Goal: Information Seeking & Learning: Learn about a topic

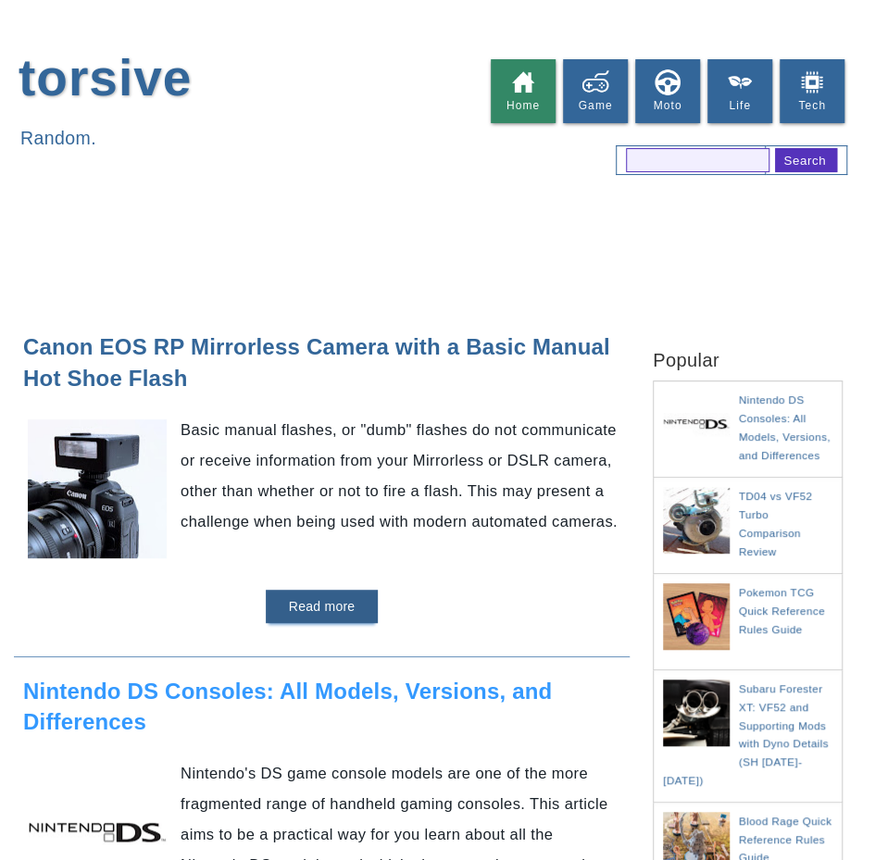
click at [317, 686] on link "Nintendo DS Consoles: All Models, Versions, and Differences" at bounding box center [287, 707] width 529 height 56
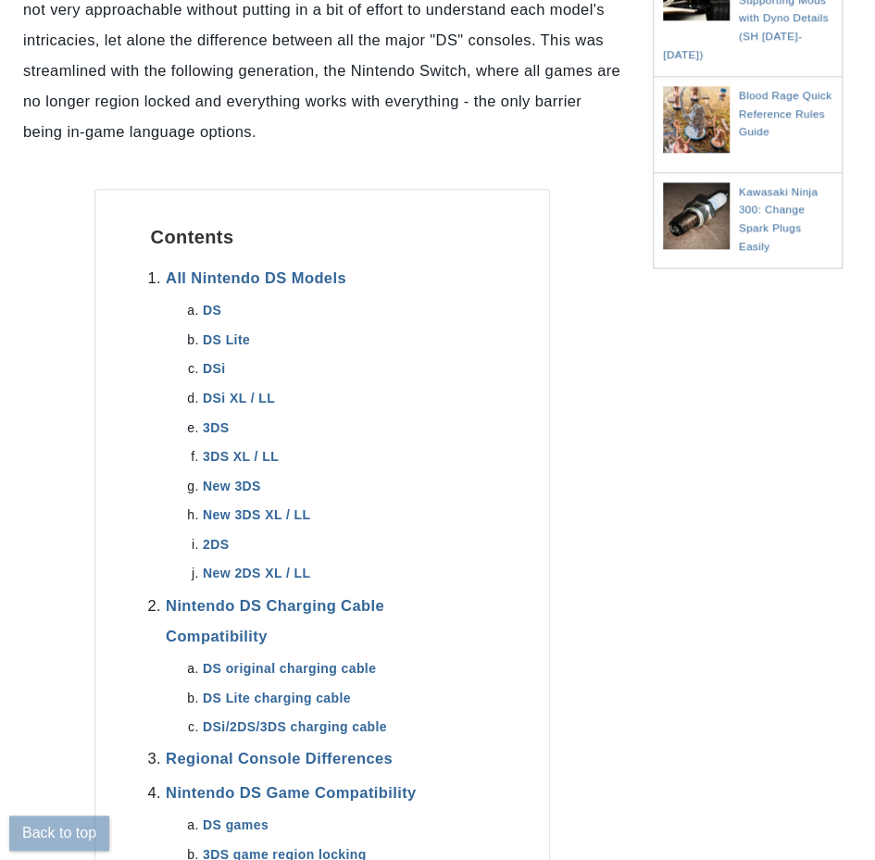
scroll to position [741, 0]
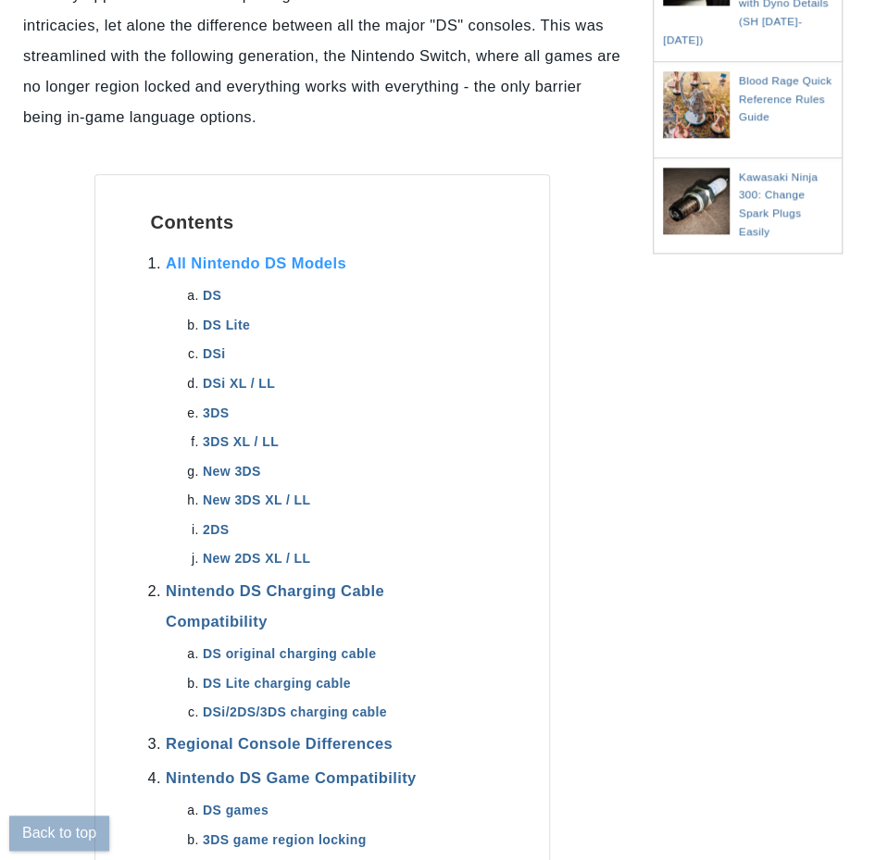
click at [326, 271] on link "All Nintendo DS Models" at bounding box center [256, 263] width 181 height 17
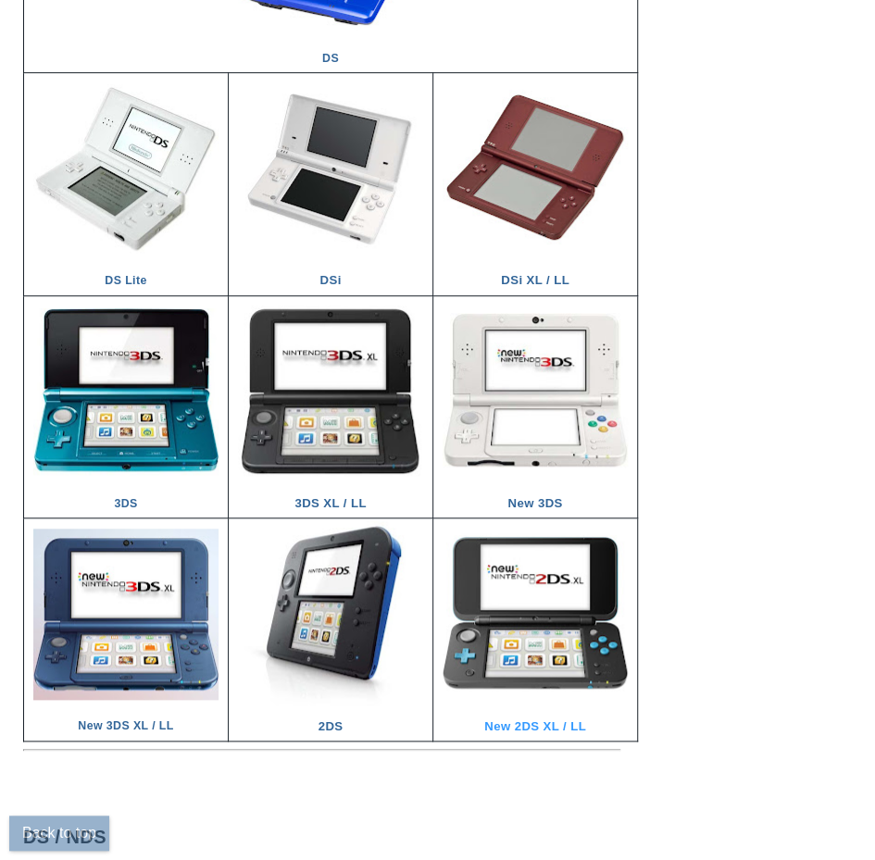
scroll to position [2920, 0]
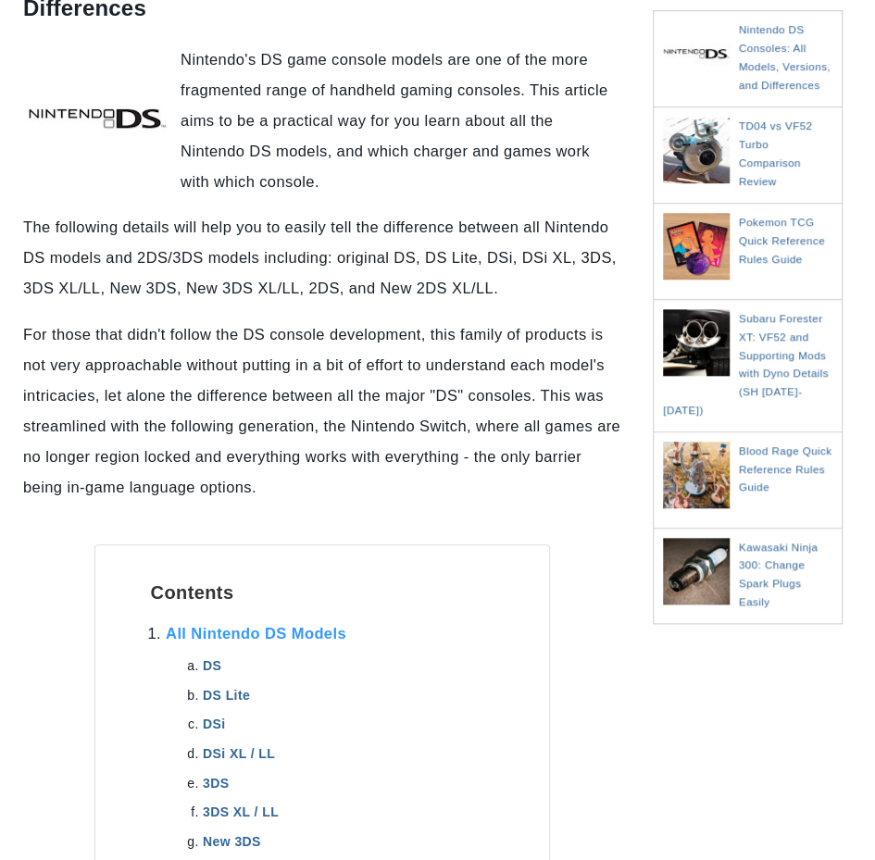
click at [307, 629] on link "All Nintendo DS Models" at bounding box center [256, 633] width 181 height 17
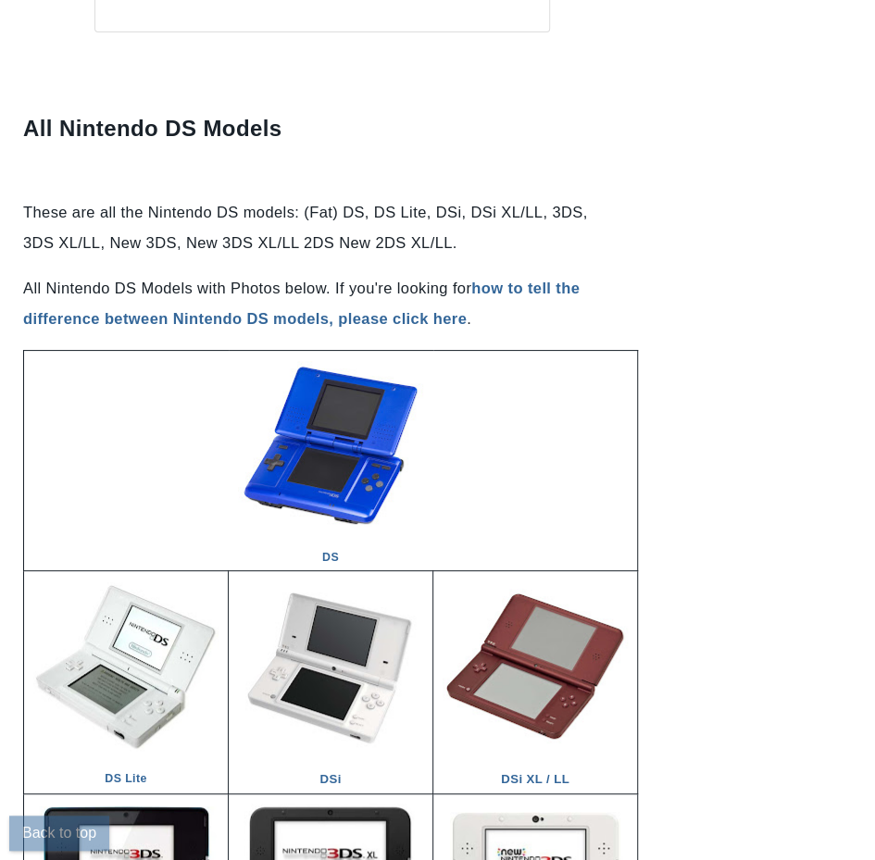
scroll to position [2549, 0]
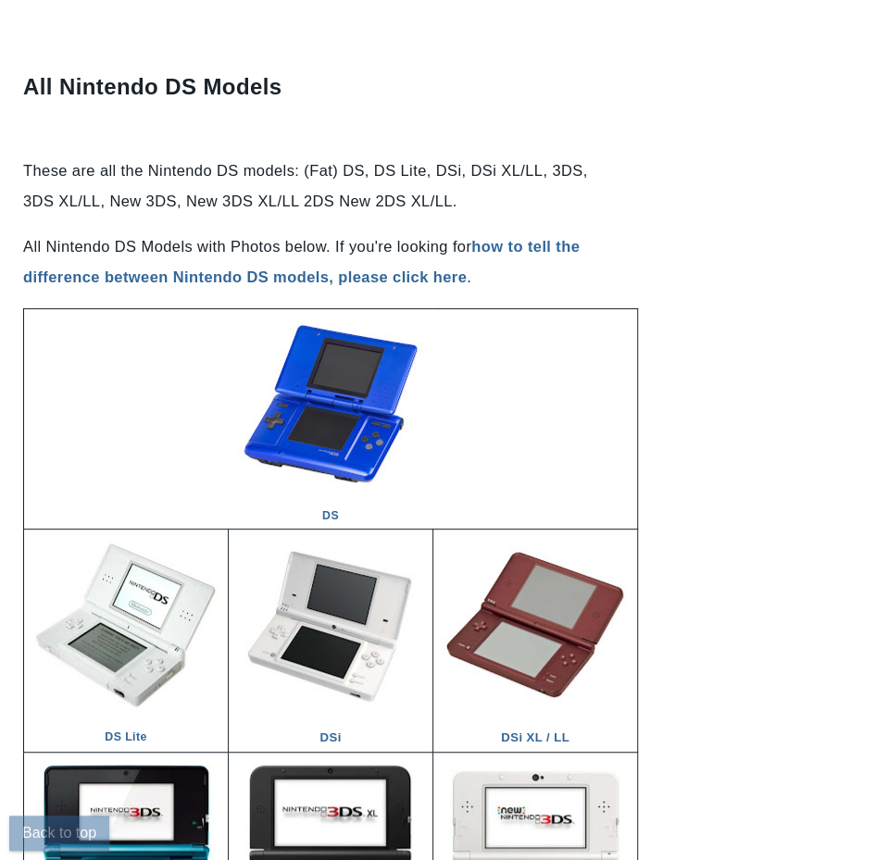
click at [81, 823] on button "Back to top" at bounding box center [59, 833] width 100 height 35
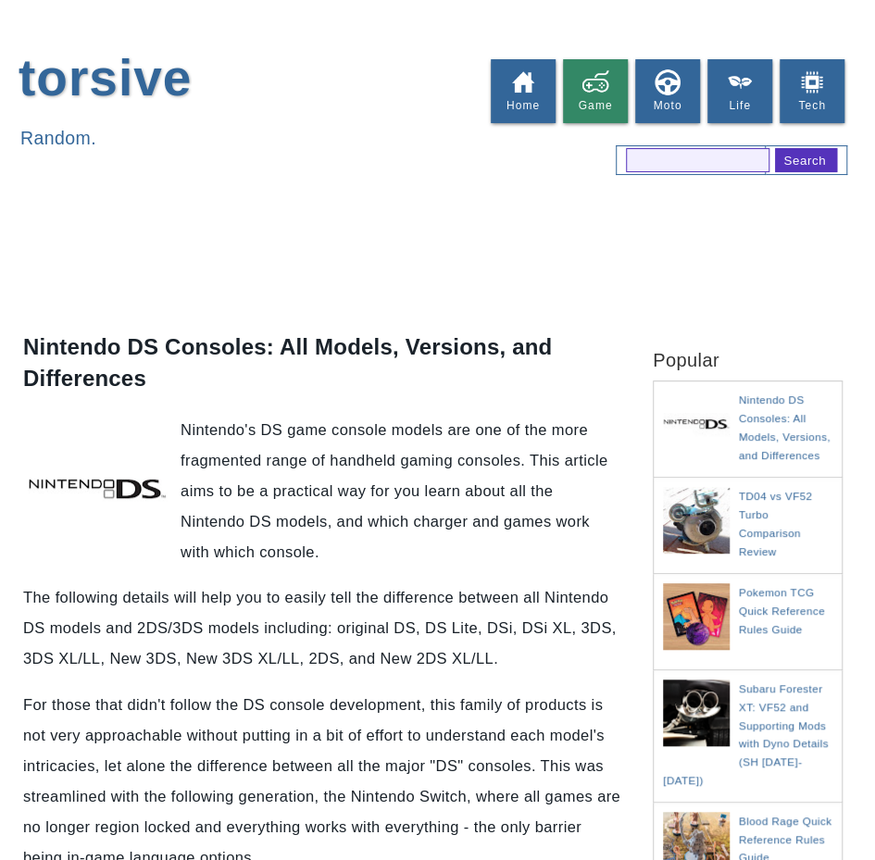
click at [434, 459] on p "Nintendo's DS game console models are one of the more fragmented range of handh…" at bounding box center [321, 491] width 597 height 153
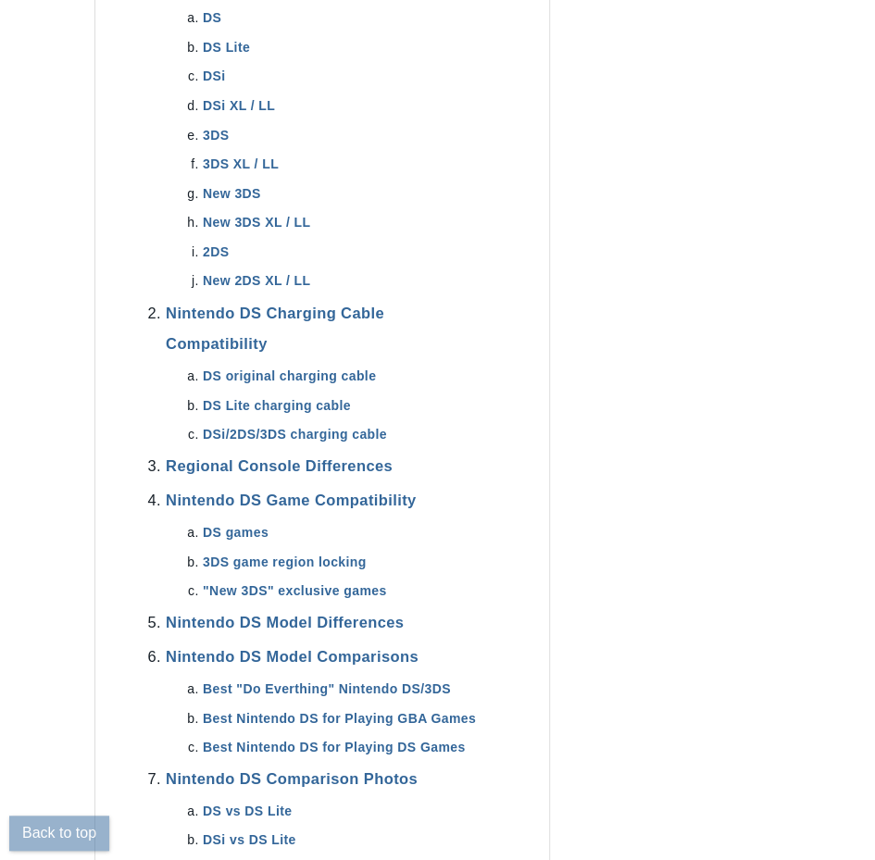
scroll to position [1389, 0]
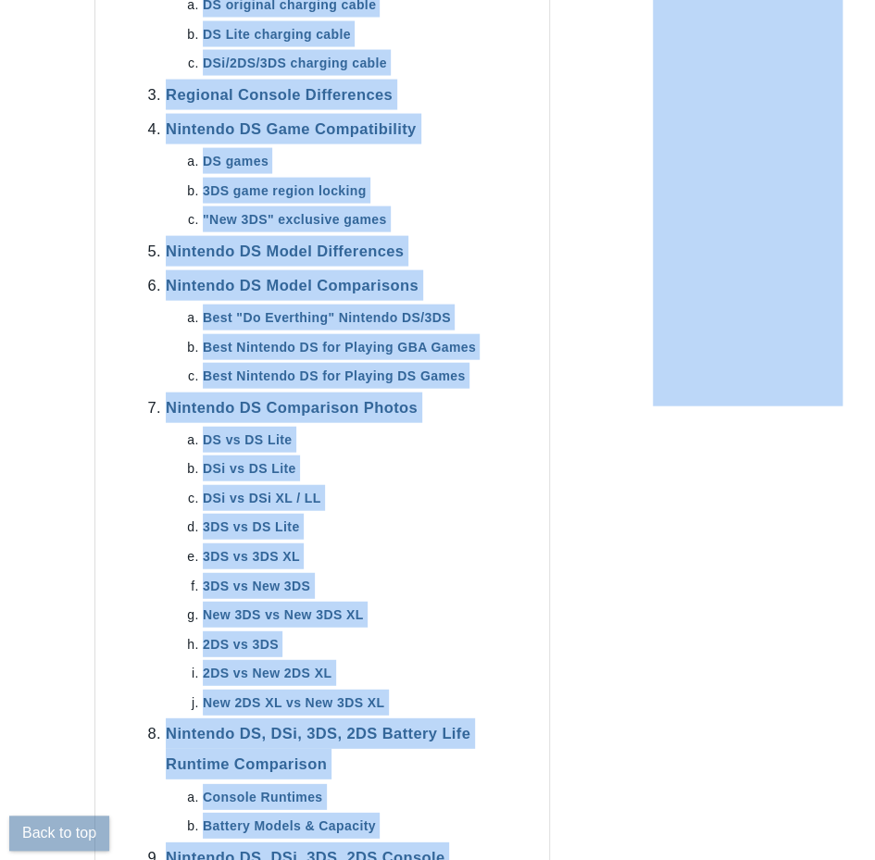
drag, startPoint x: 873, startPoint y: 56, endPoint x: 869, endPoint y: 69, distance: 12.9
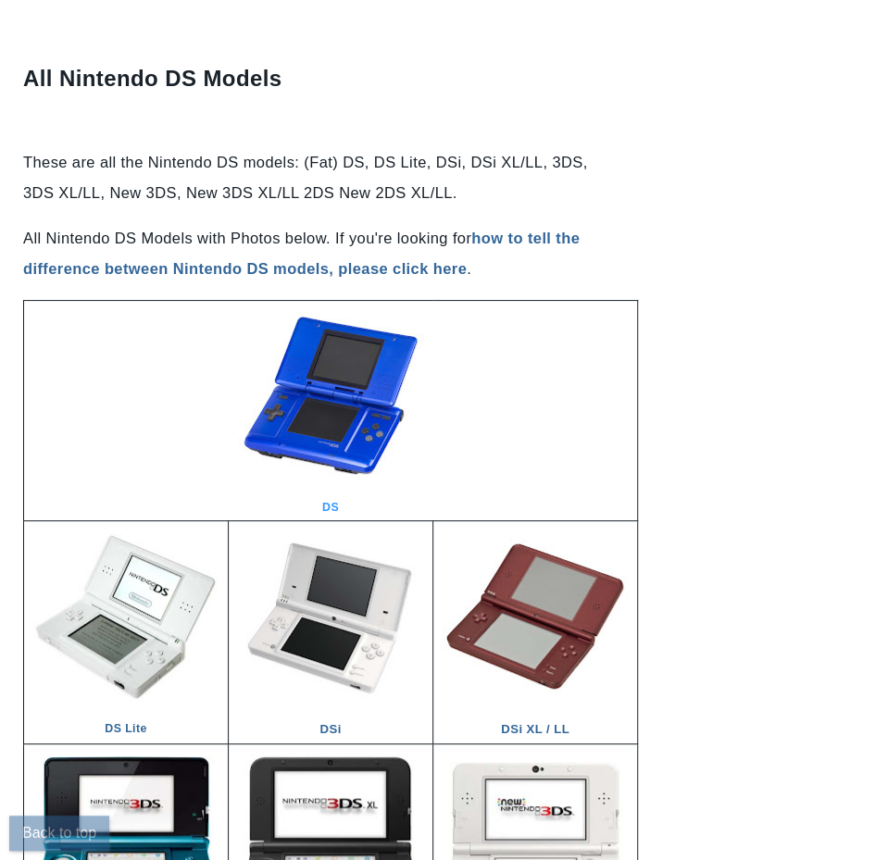
scroll to position [2593, 0]
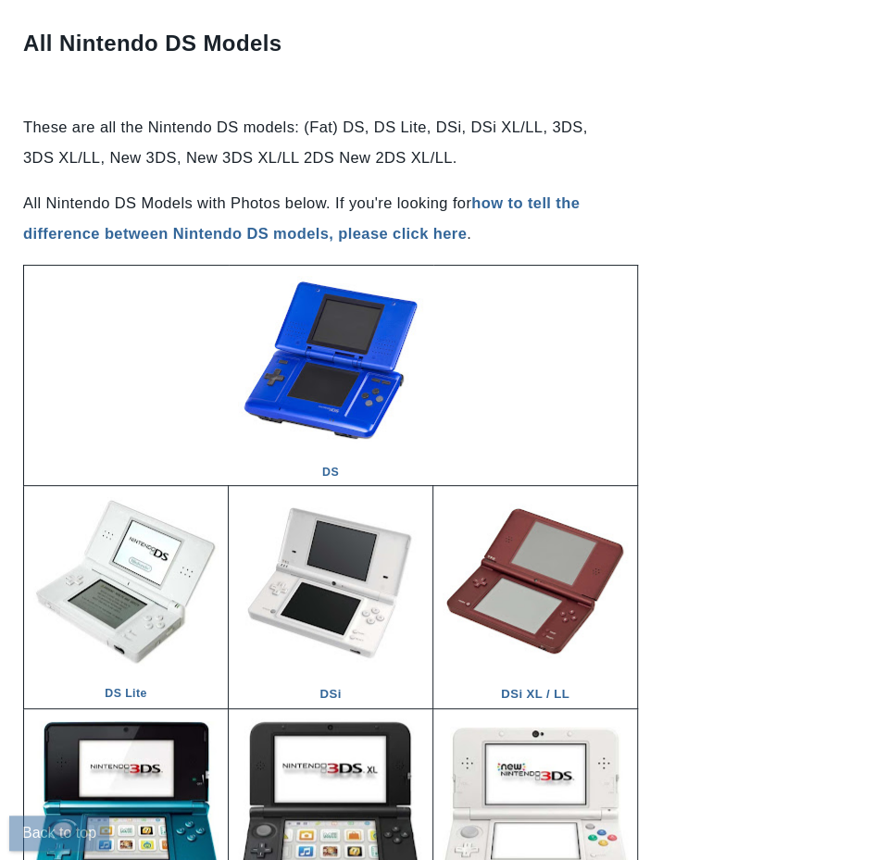
click at [530, 197] on p "All Nintendo DS Models with Photos below. If you're looking for how to tell the…" at bounding box center [321, 218] width 597 height 61
